Goal: Information Seeking & Learning: Learn about a topic

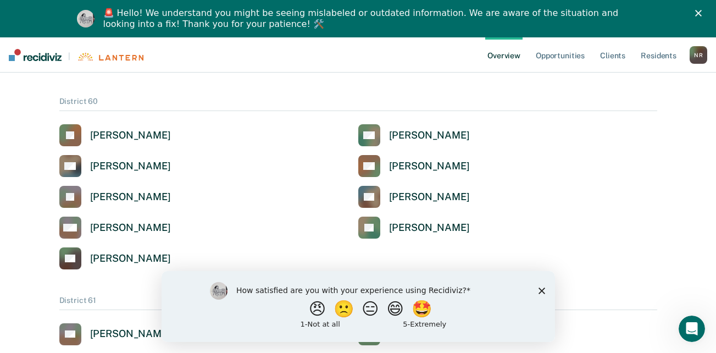
scroll to position [1673, 0]
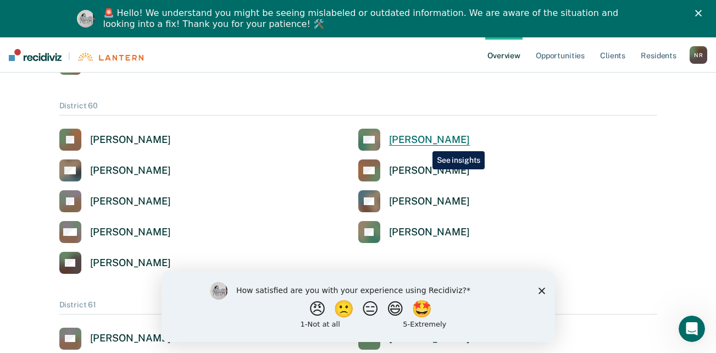
click at [424, 143] on div "[PERSON_NAME]" at bounding box center [429, 140] width 81 height 13
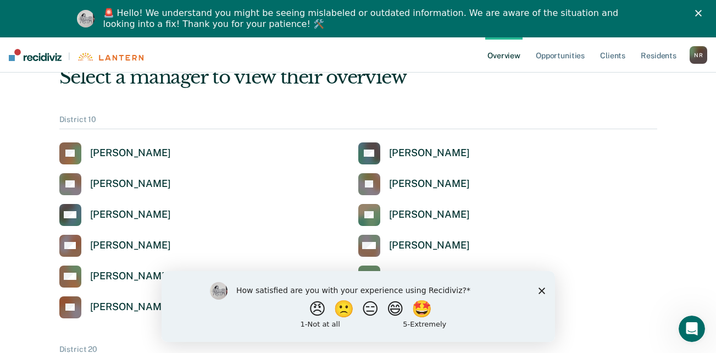
scroll to position [1673, 0]
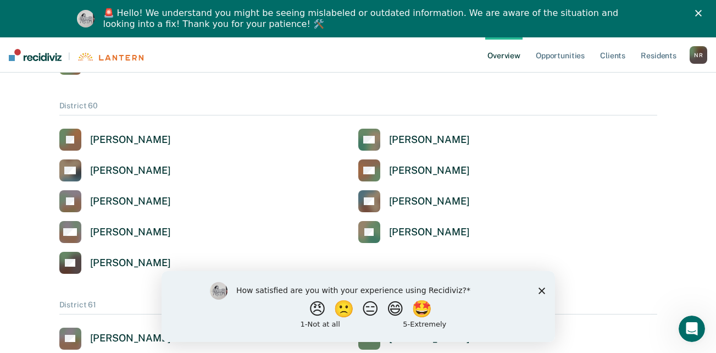
click at [541, 287] on icon "Close survey" at bounding box center [541, 290] width 7 height 7
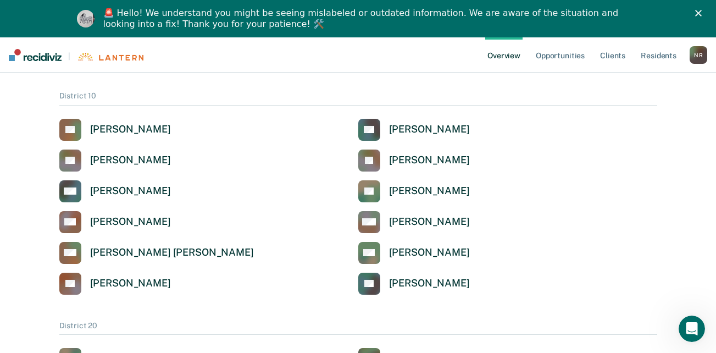
scroll to position [0, 0]
